Goal: Task Accomplishment & Management: Manage account settings

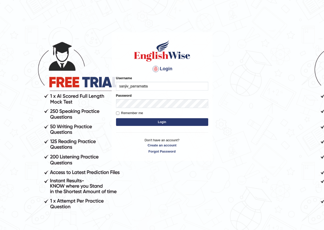
click at [127, 88] on input "sanjiv_parramatta" at bounding box center [162, 86] width 92 height 9
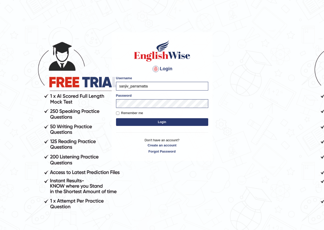
click at [127, 86] on input "sanjiv_parramatta" at bounding box center [162, 86] width 92 height 9
click at [128, 86] on input "sanjiv_parramatta" at bounding box center [162, 86] width 92 height 9
type input "annifred_parramatta"
click at [145, 120] on button "Login" at bounding box center [162, 122] width 92 height 8
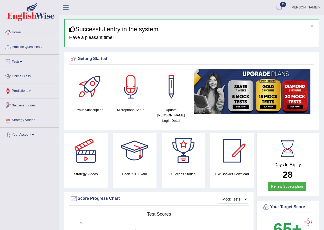
click at [28, 49] on link "Practice Questions" at bounding box center [29, 46] width 58 height 13
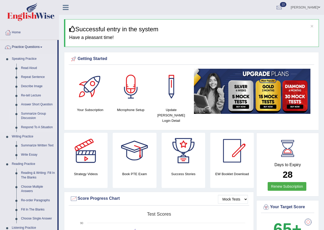
click at [36, 113] on link "Summarize Group Discussion" at bounding box center [38, 116] width 39 height 14
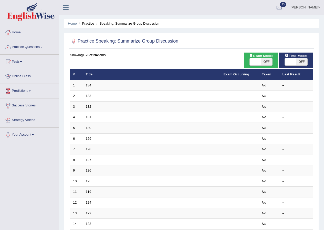
click at [300, 9] on link "Annifred Onaghise" at bounding box center [305, 6] width 37 height 13
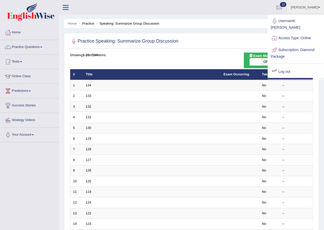
drag, startPoint x: 272, startPoint y: 71, endPoint x: 272, endPoint y: 78, distance: 7.2
click at [273, 71] on div at bounding box center [275, 72] width 8 height 8
